Goal: Task Accomplishment & Management: Manage account settings

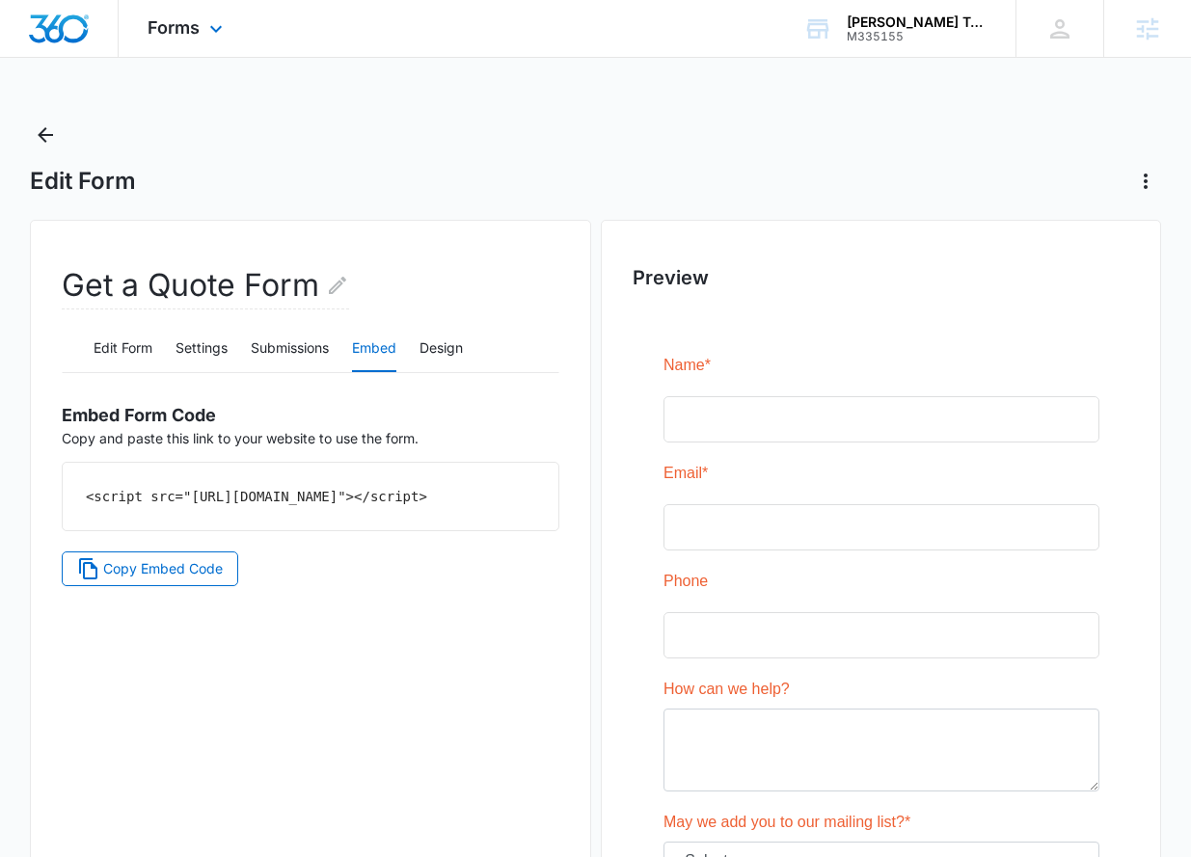
click at [196, 39] on div "Forms Apps Reputation Websites Forms CRM Email Social Shop Content Ads Intellig…" at bounding box center [188, 28] width 138 height 57
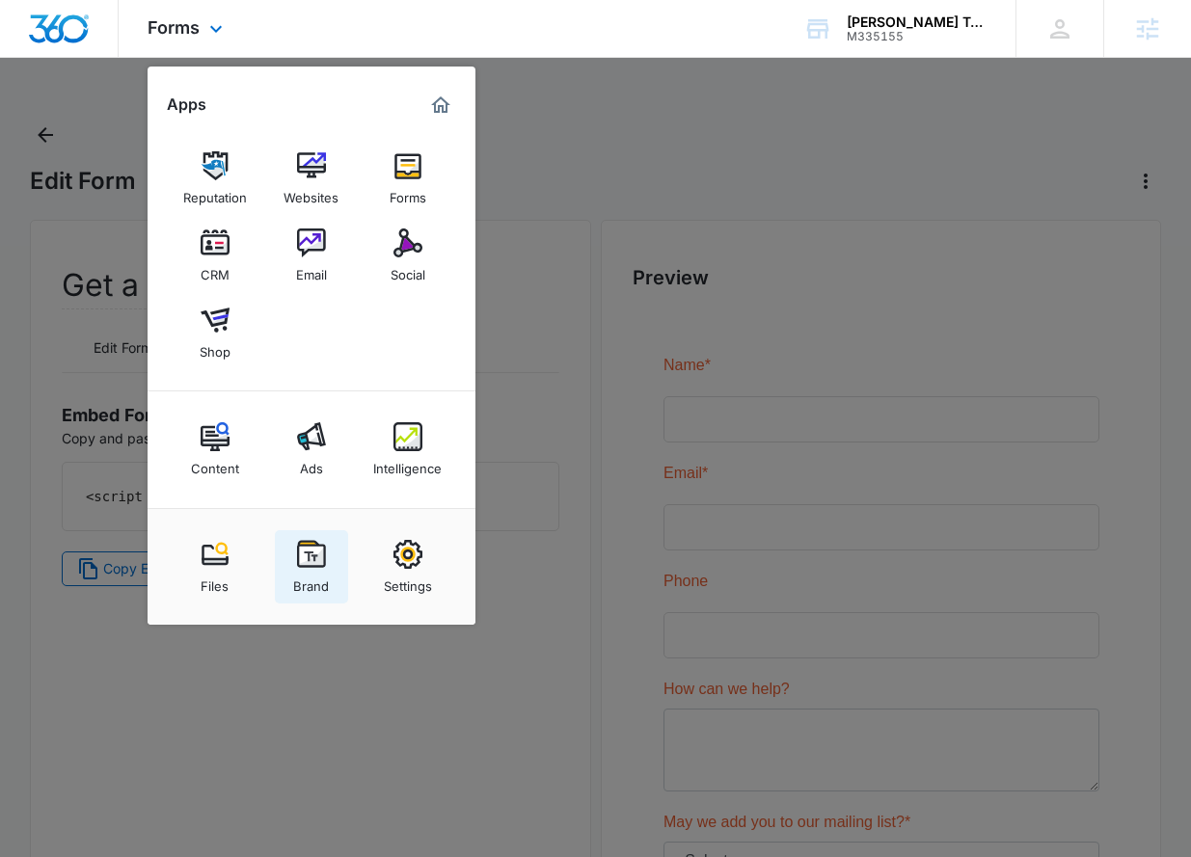
click at [302, 560] on img at bounding box center [311, 554] width 29 height 29
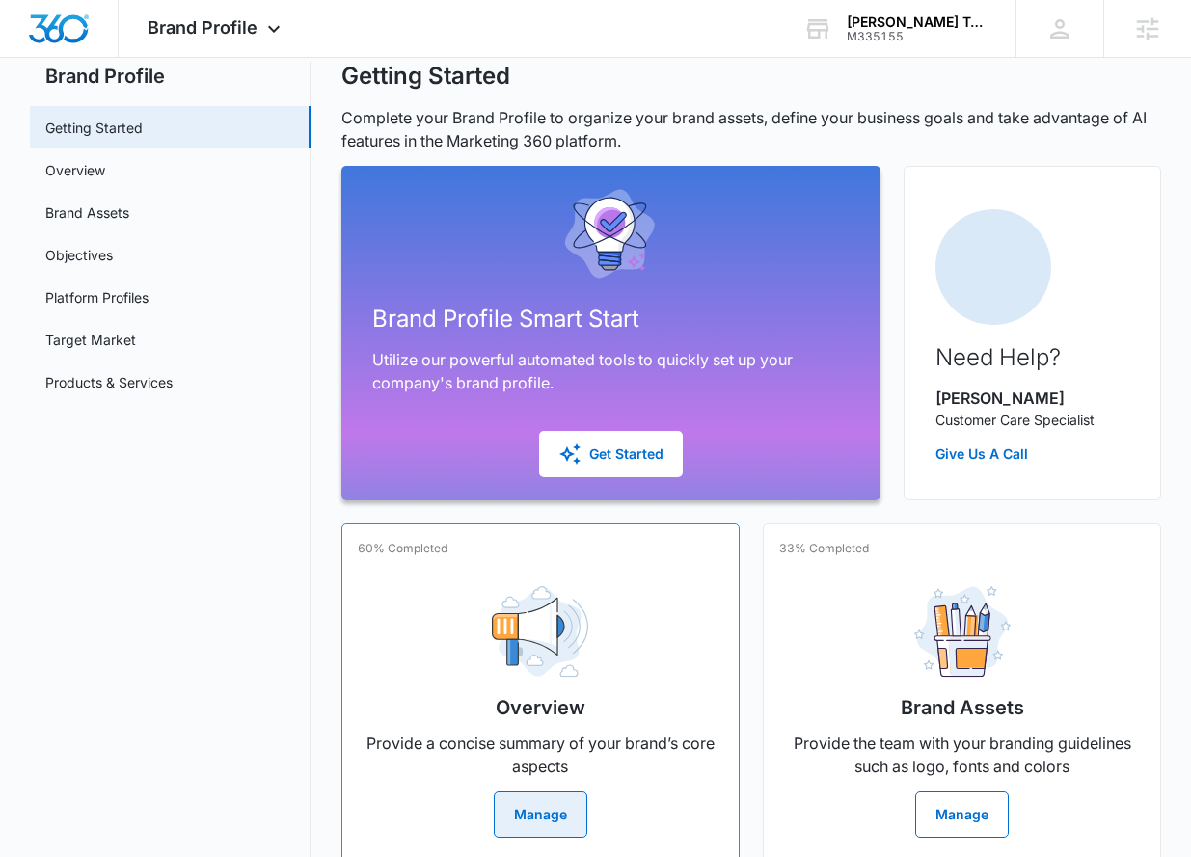
scroll to position [59, 0]
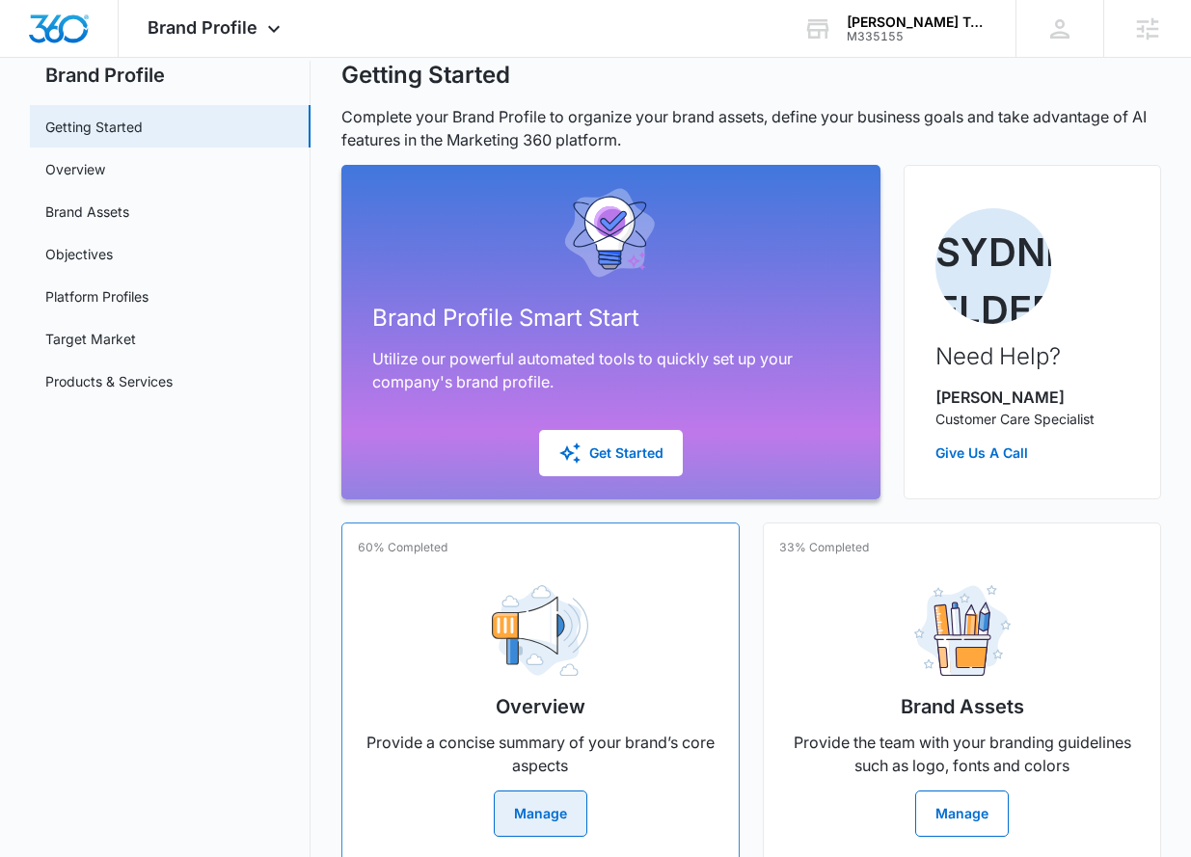
click at [640, 695] on div "Overview Provide a concise summary of your brand’s core aspects Manage" at bounding box center [541, 703] width 366 height 267
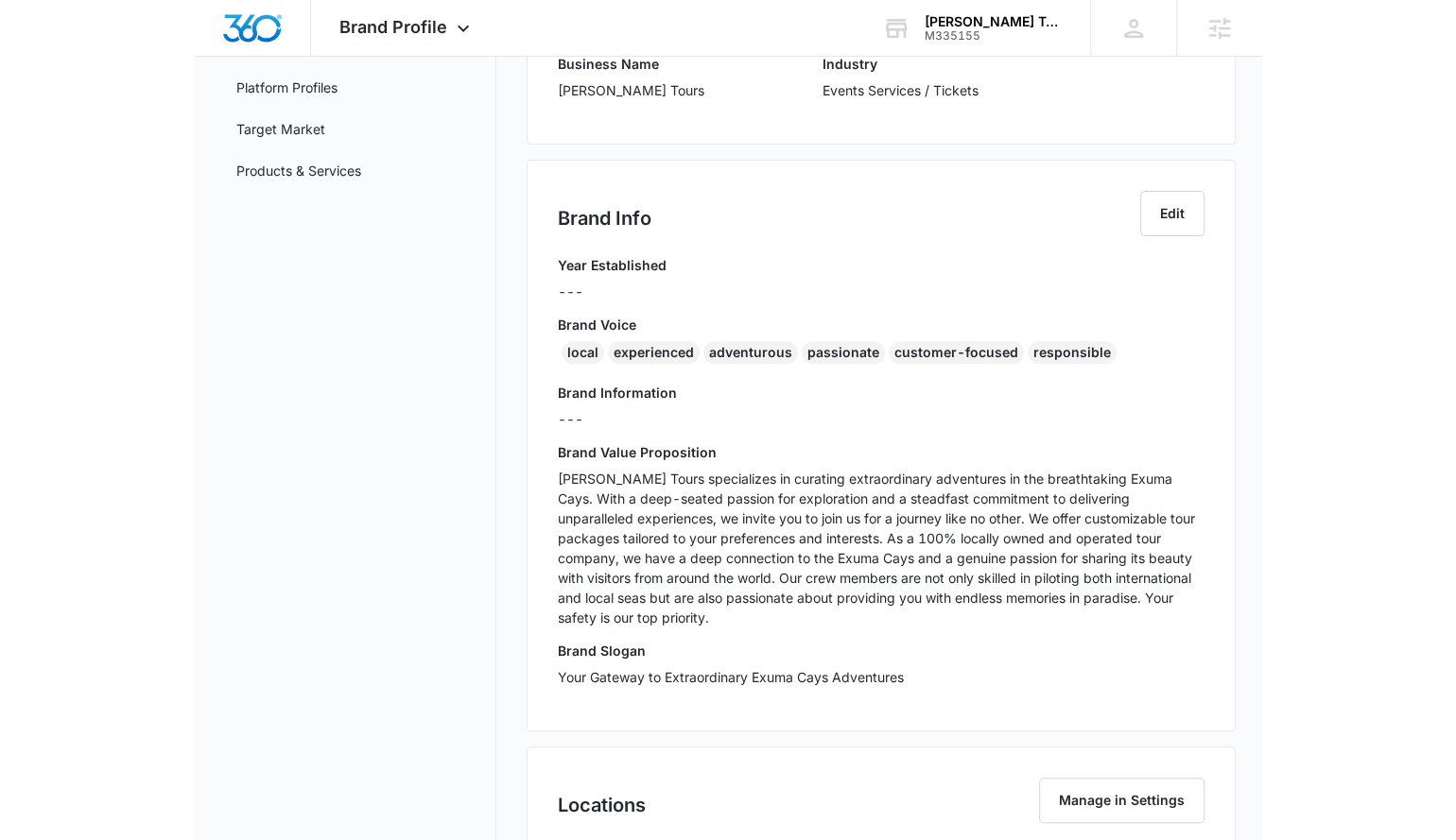
scroll to position [310, 0]
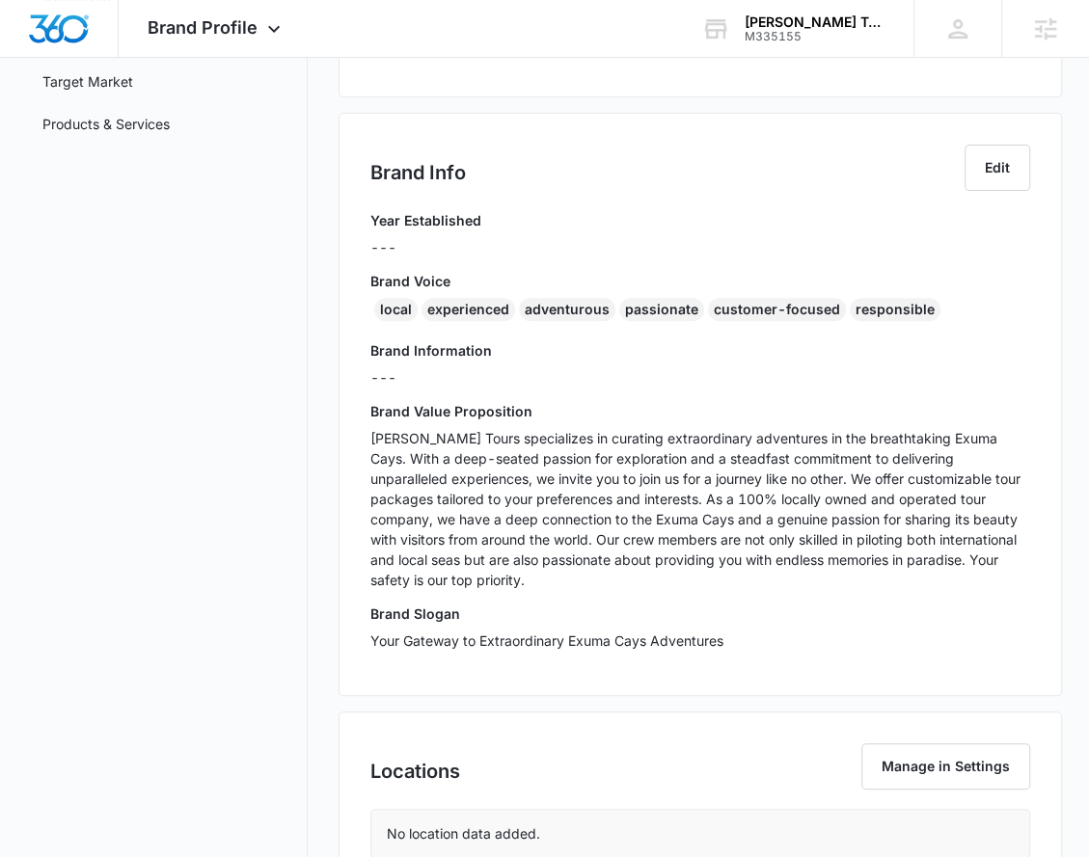
click at [446, 529] on p "[PERSON_NAME] Tours specializes in curating extraordinary adventures in the bre…" at bounding box center [700, 509] width 660 height 162
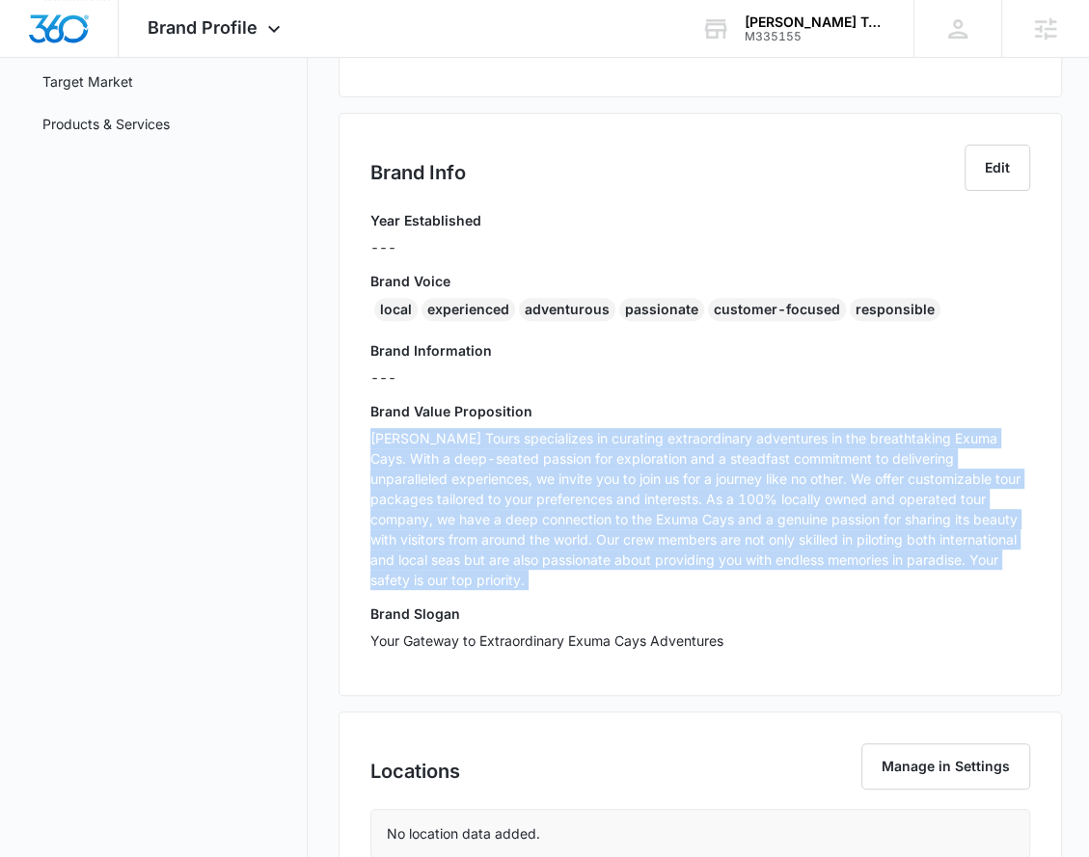
click at [446, 529] on p "[PERSON_NAME] Tours specializes in curating extraordinary adventures in the bre…" at bounding box center [700, 509] width 660 height 162
copy p "[PERSON_NAME] Tours specializes in curating extraordinary adventures in the bre…"
